Goal: Task Accomplishment & Management: Use online tool/utility

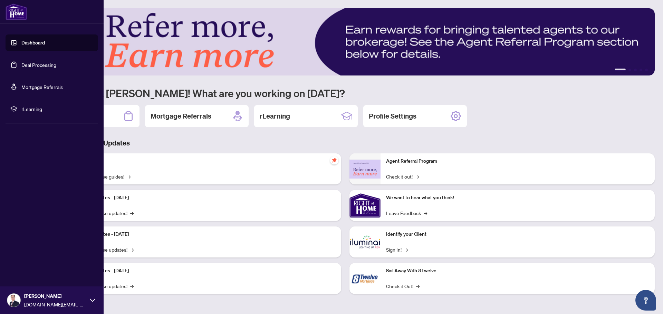
click at [25, 63] on link "Deal Processing" at bounding box center [38, 65] width 35 height 6
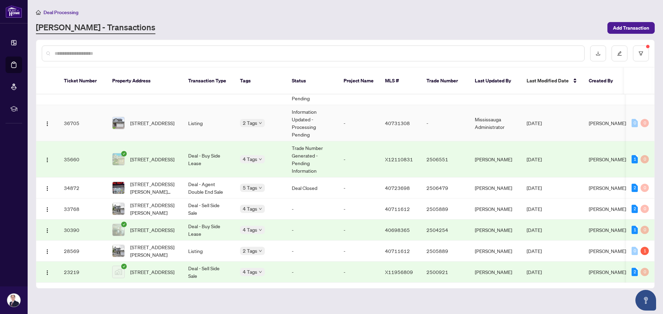
scroll to position [722, 0]
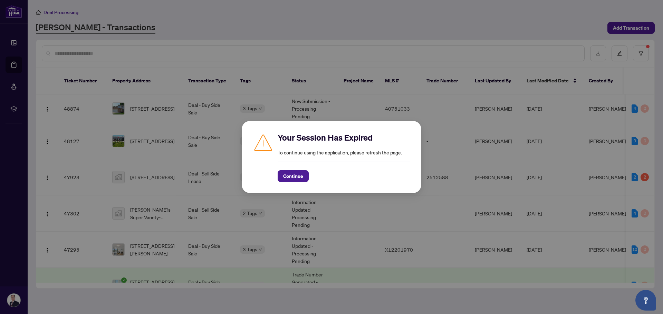
scroll to position [627, 0]
